Goal: Task Accomplishment & Management: Use online tool/utility

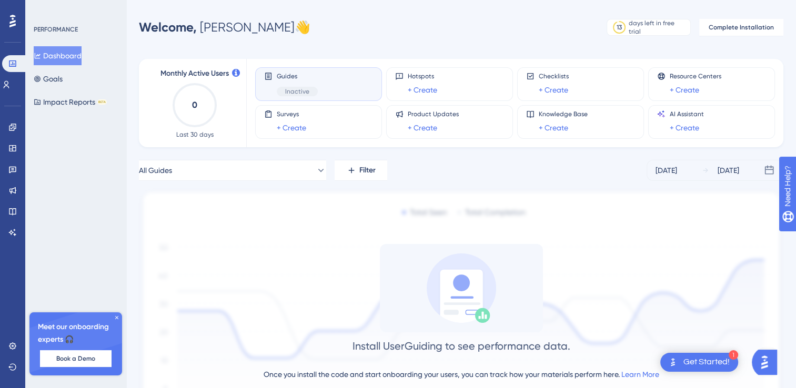
click at [324, 92] on div "Guides Inactive" at bounding box center [318, 84] width 109 height 24
click at [286, 83] on div "Guides Inactive" at bounding box center [297, 84] width 41 height 24
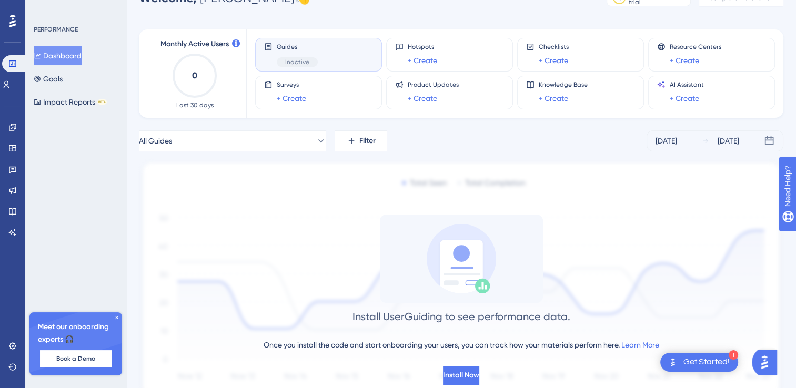
scroll to position [12, 0]
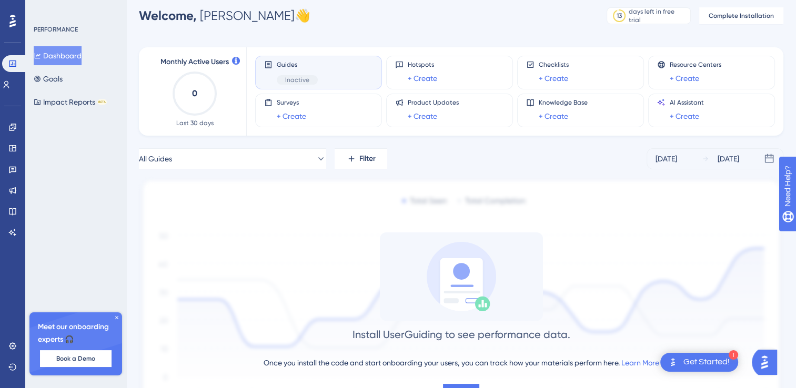
click at [325, 78] on div "Guides Inactive" at bounding box center [318, 72] width 109 height 24
click at [14, 126] on icon at bounding box center [12, 127] width 7 height 7
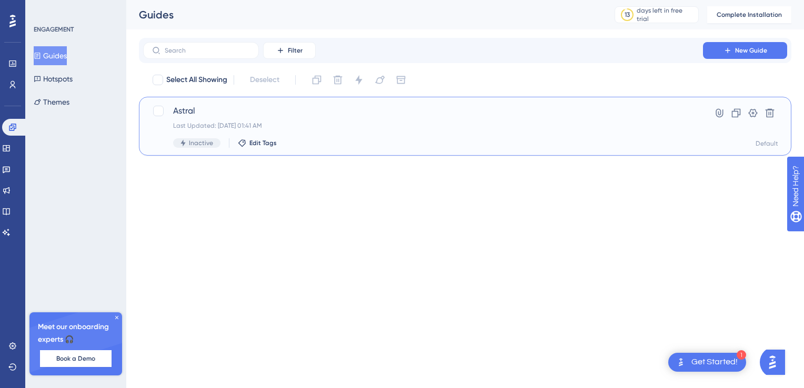
click at [236, 113] on span "Astral" at bounding box center [423, 111] width 500 height 13
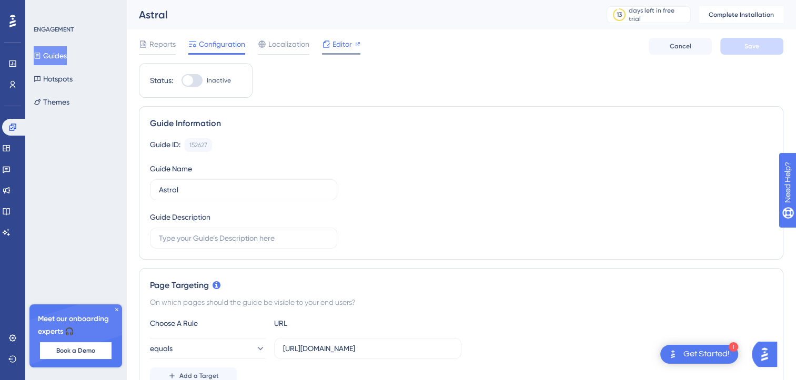
click at [327, 48] on div at bounding box center [326, 44] width 8 height 13
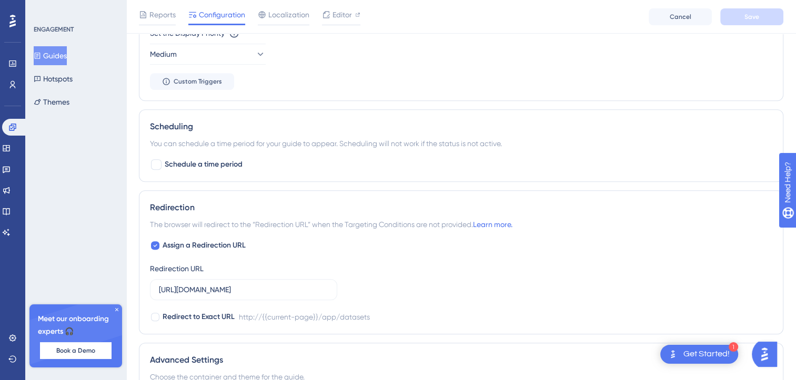
scroll to position [738, 3]
